Goal: Transaction & Acquisition: Book appointment/travel/reservation

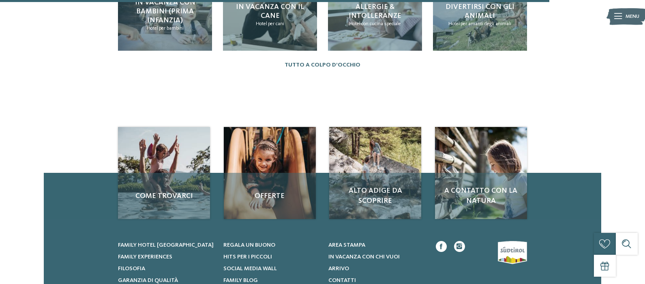
scroll to position [955, 0]
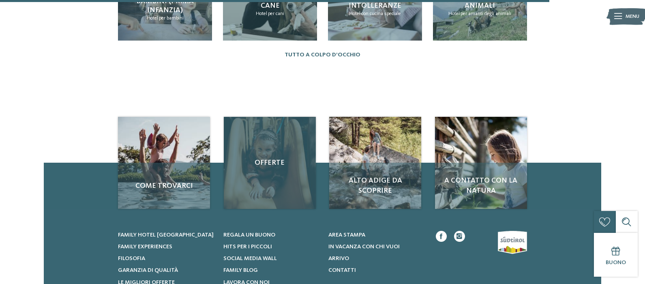
click at [276, 140] on div "Offerte" at bounding box center [270, 163] width 92 height 92
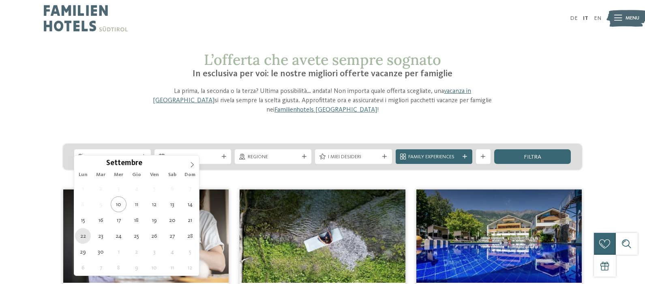
type div "[DATE]"
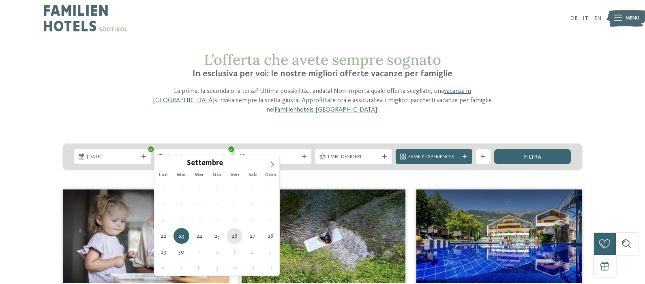
type div "[DATE]"
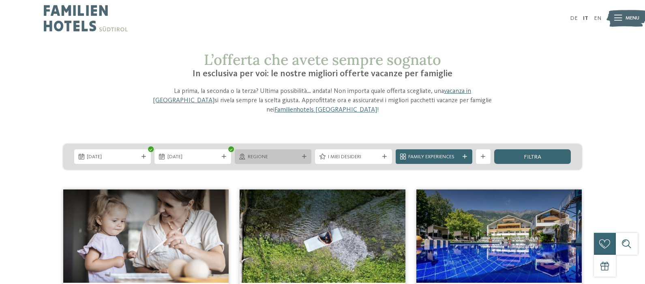
click at [279, 153] on span "Regione" at bounding box center [273, 156] width 51 height 7
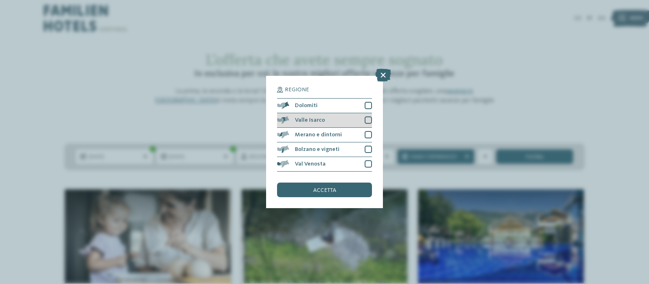
click at [345, 122] on div "Valle Isarco" at bounding box center [324, 120] width 95 height 15
click at [334, 189] on span "accetta" at bounding box center [324, 190] width 23 height 6
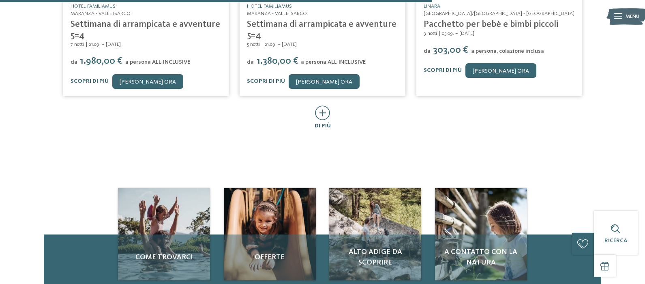
scroll to position [532, 0]
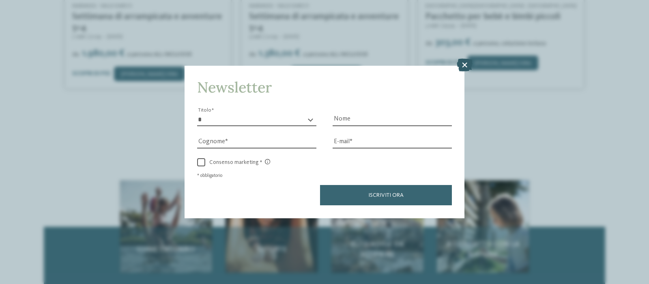
click at [463, 64] on icon at bounding box center [465, 65] width 16 height 13
